Goal: Find specific page/section: Find specific page/section

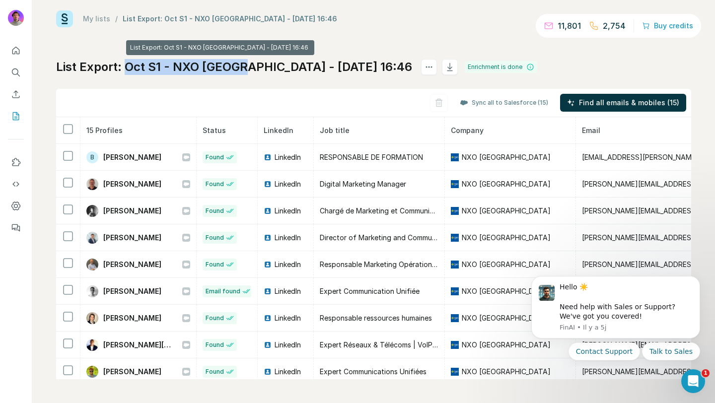
drag, startPoint x: 240, startPoint y: 66, endPoint x: 129, endPoint y: 61, distance: 111.3
click at [129, 61] on h1 "List Export: Oct S1 - NXO [GEOGRAPHIC_DATA] - [DATE] 16:46" at bounding box center [234, 67] width 356 height 16
copy h1 "Oct S1 - NXO [GEOGRAPHIC_DATA]"
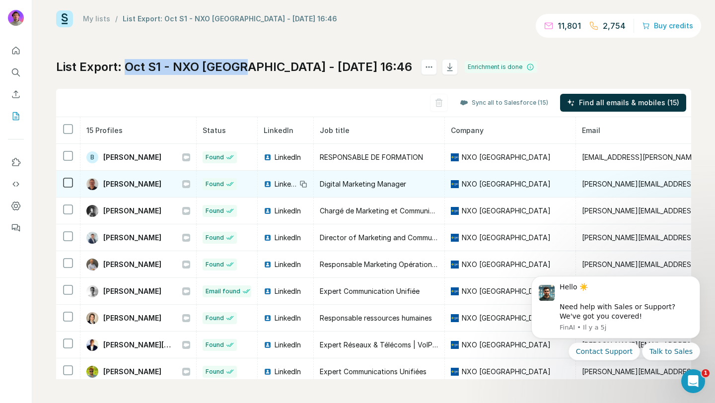
click at [71, 184] on tr "[PERSON_NAME] Found LinkedIn Digital Marketing Manager NXO France [PERSON_NAME]…" at bounding box center [589, 184] width 1067 height 27
copy tr "[PERSON_NAME]"
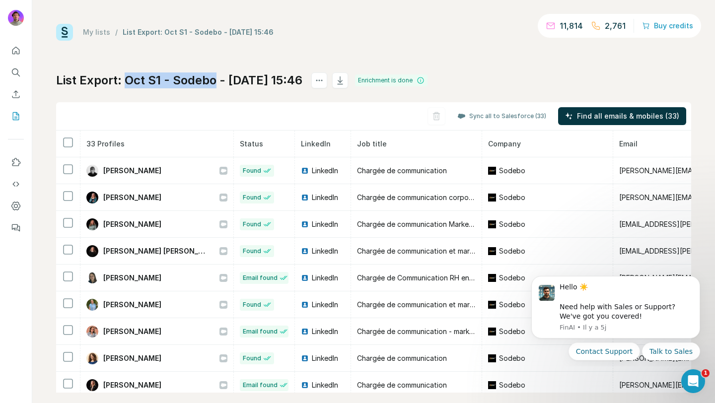
scroll to position [315, 0]
